Goal: Find contact information

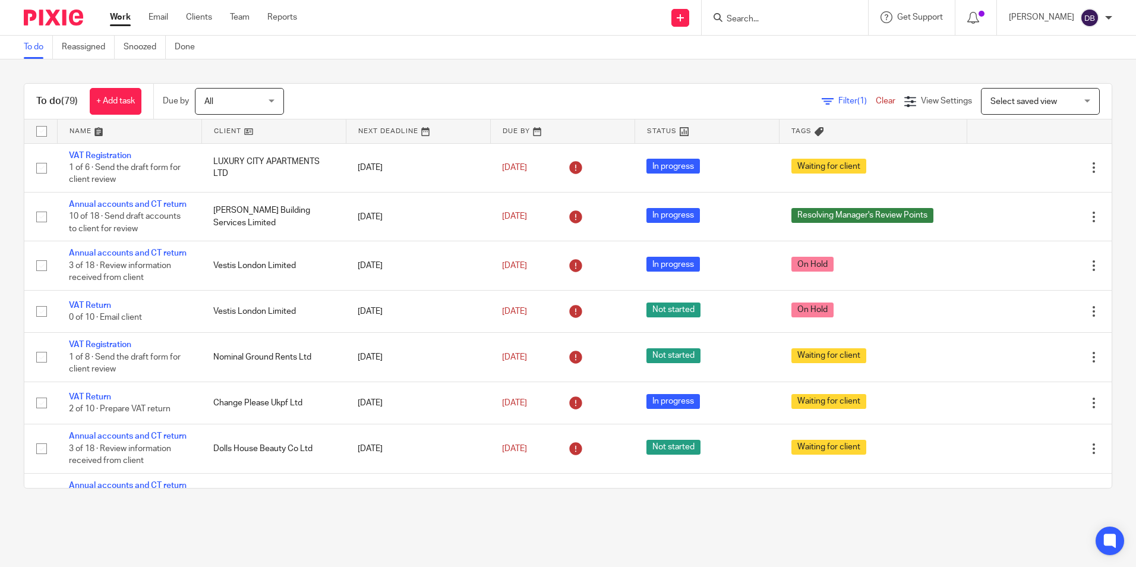
click at [743, 20] on input "Search" at bounding box center [779, 19] width 107 height 11
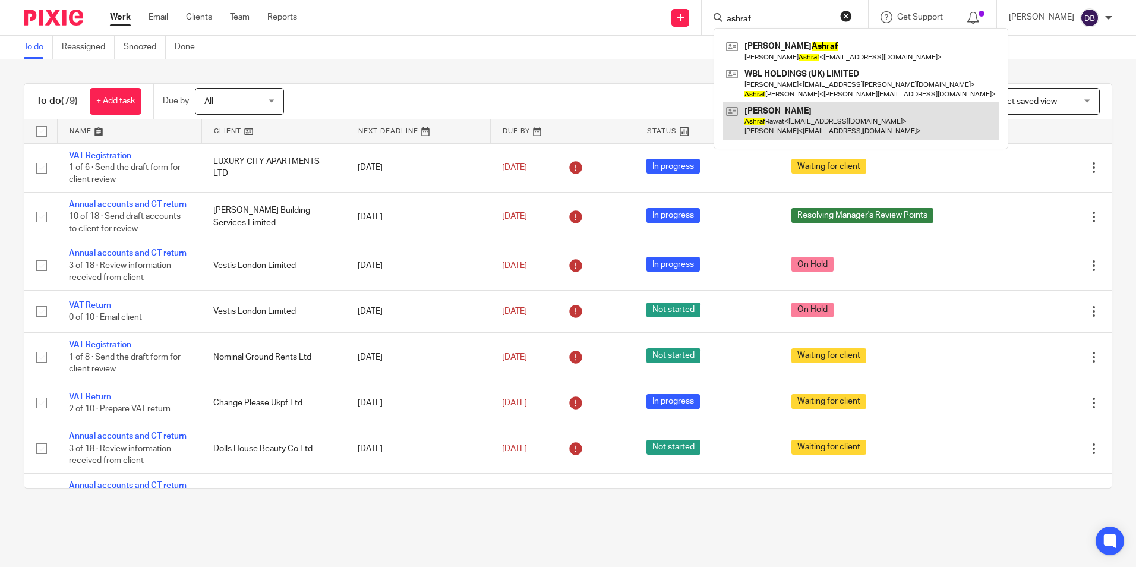
type input "ashraf"
click at [787, 119] on link at bounding box center [861, 120] width 276 height 37
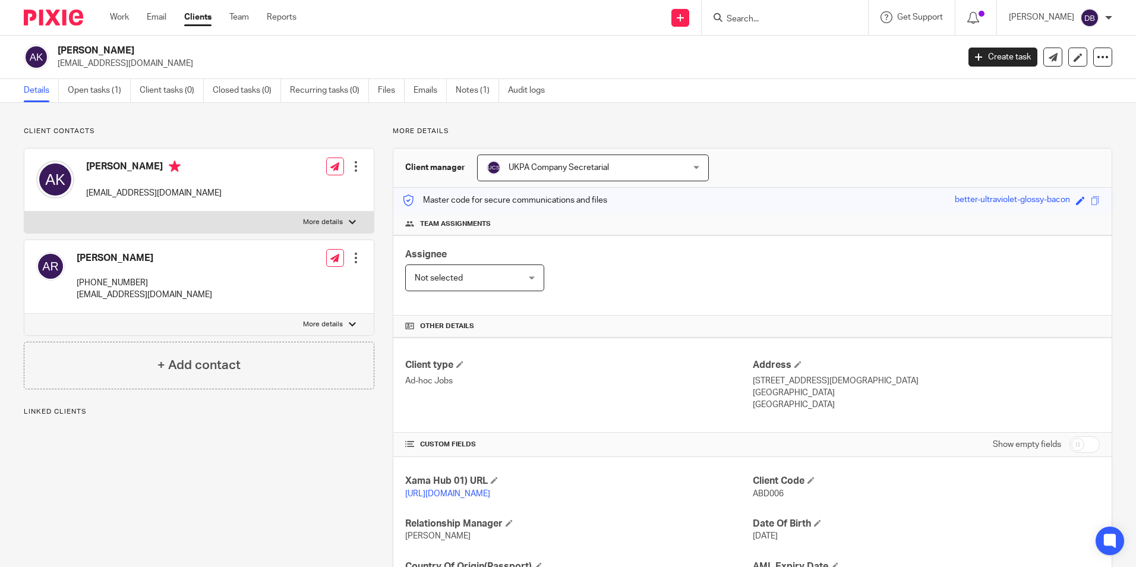
click at [71, 281] on div "[PERSON_NAME] [PHONE_NUMBER] [EMAIL_ADDRESS][DOMAIN_NAME]" at bounding box center [124, 276] width 176 height 61
copy p "+44 7956 242673"
